Goal: Task Accomplishment & Management: Manage account settings

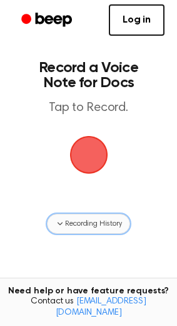
click at [63, 217] on button "Recording History" at bounding box center [88, 223] width 83 height 20
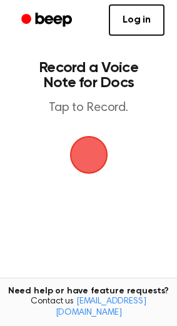
click at [83, 167] on span "button" at bounding box center [88, 154] width 35 height 35
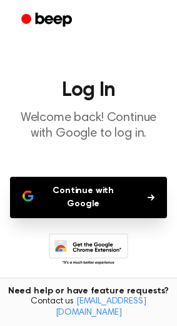
click at [118, 191] on button "Continue with Google" at bounding box center [88, 197] width 157 height 41
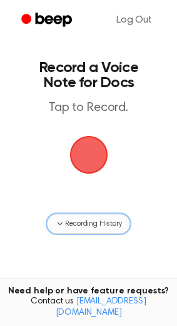
click at [83, 228] on span "Recording History" at bounding box center [93, 223] width 56 height 11
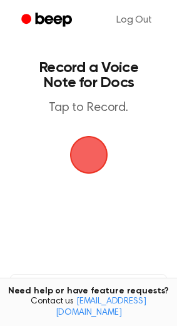
click at [87, 152] on span "button" at bounding box center [88, 154] width 35 height 35
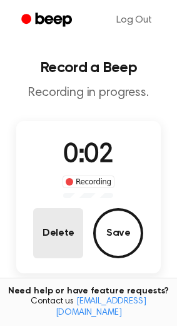
click at [74, 237] on button "Delete" at bounding box center [58, 233] width 50 height 50
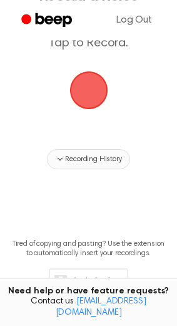
scroll to position [116, 0]
